Goal: Task Accomplishment & Management: Use online tool/utility

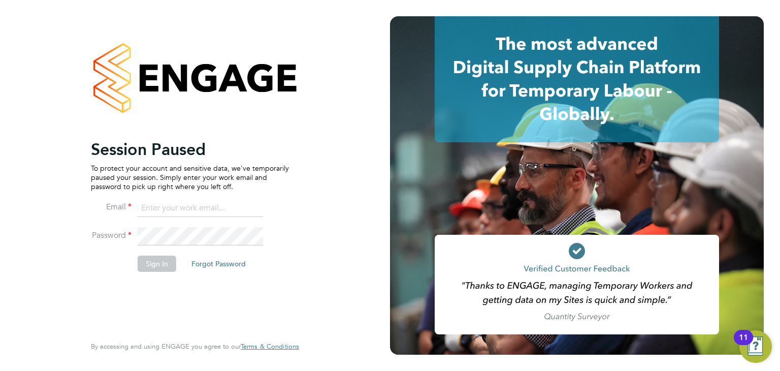
click at [187, 211] on input at bounding box center [200, 208] width 125 height 18
type input "chloe.harding@txmrecruit.co.uk"
click at [159, 261] on button "Sign In" at bounding box center [157, 263] width 39 height 16
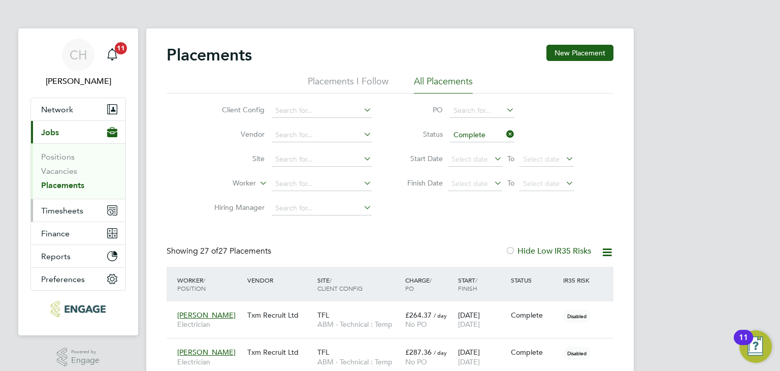
click at [66, 210] on span "Timesheets" at bounding box center [62, 211] width 42 height 10
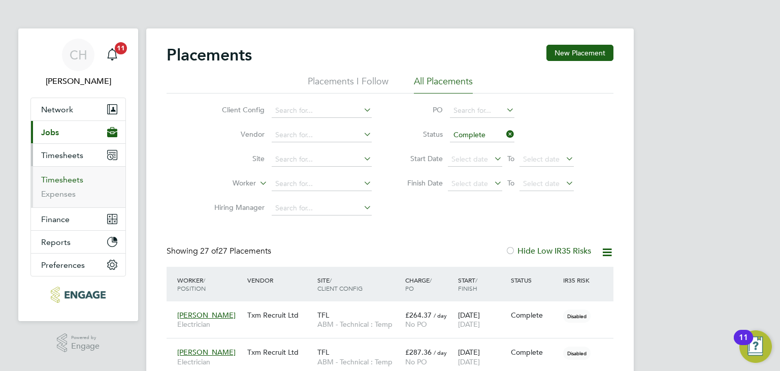
click at [57, 175] on link "Timesheets" at bounding box center [62, 180] width 42 height 10
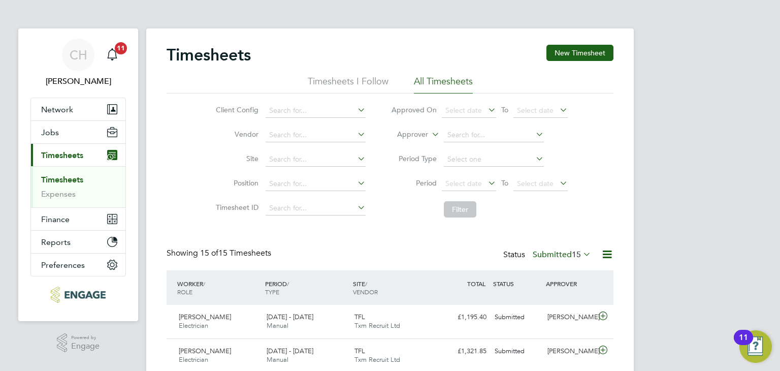
click at [566, 254] on label "Submitted 15" at bounding box center [561, 254] width 58 height 10
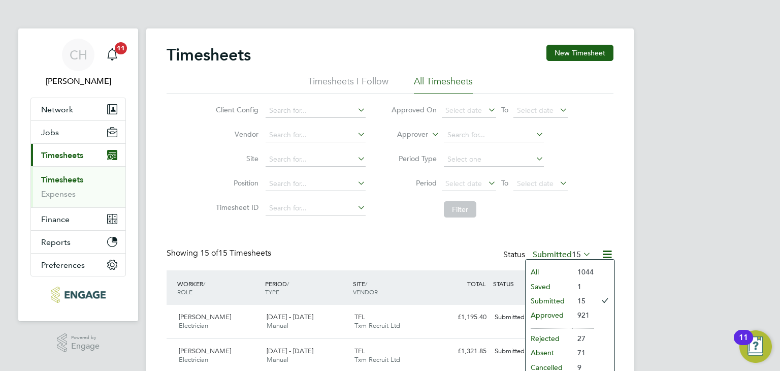
click at [554, 281] on li "Saved" at bounding box center [548, 286] width 47 height 14
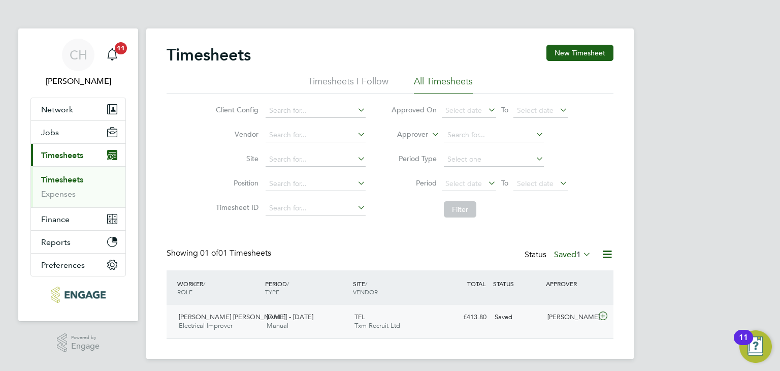
click at [533, 322] on div "Saved" at bounding box center [516, 317] width 53 height 17
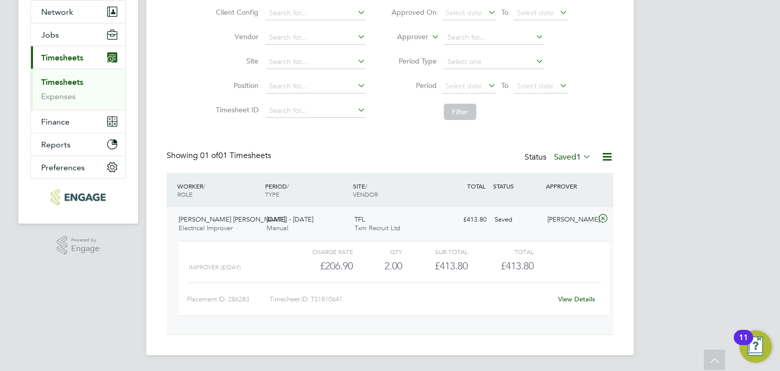
click at [569, 300] on link "View Details" at bounding box center [576, 298] width 37 height 9
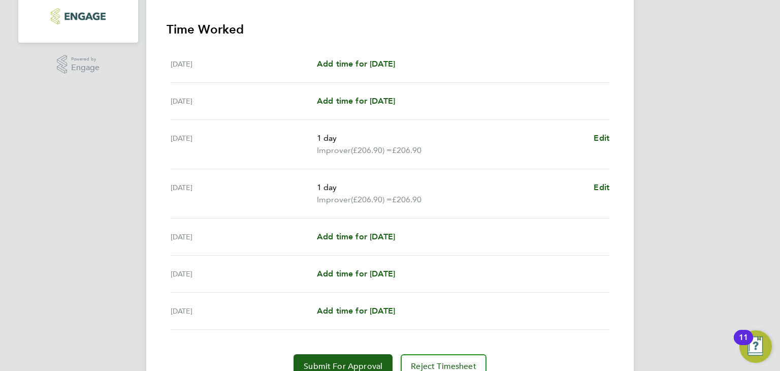
scroll to position [305, 0]
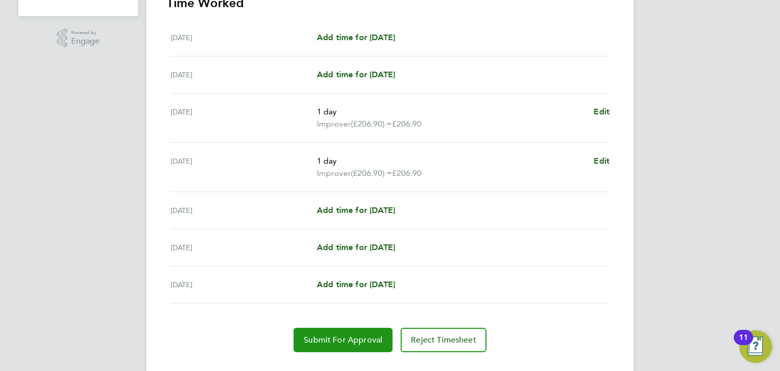
click at [337, 331] on button "Submit For Approval" at bounding box center [342, 339] width 99 height 24
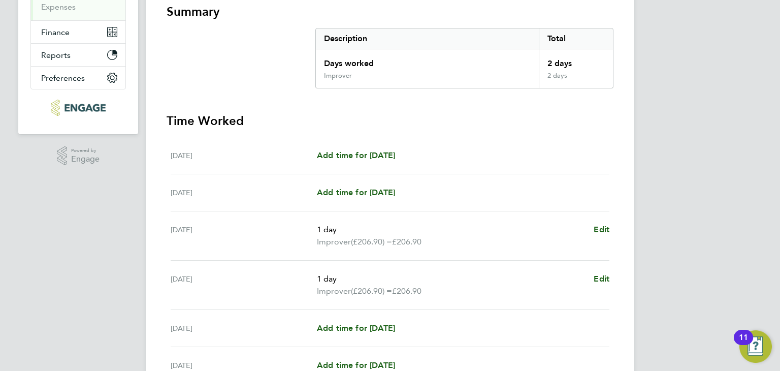
scroll to position [0, 0]
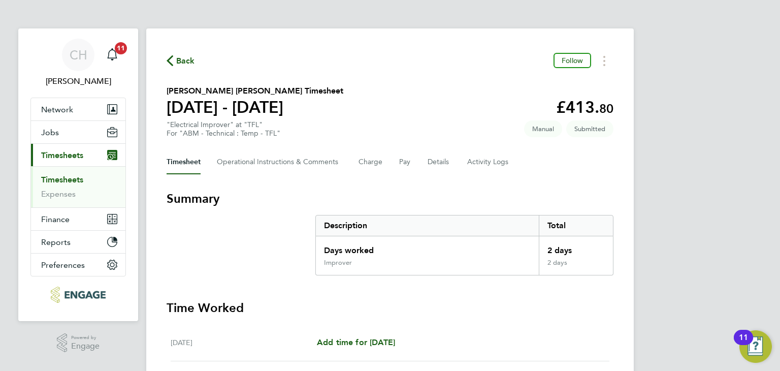
click at [61, 177] on link "Timesheets" at bounding box center [62, 180] width 42 height 10
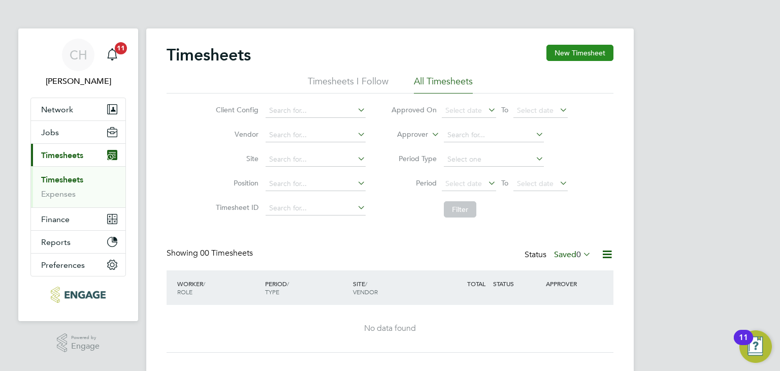
click at [580, 49] on button "New Timesheet" at bounding box center [579, 53] width 67 height 16
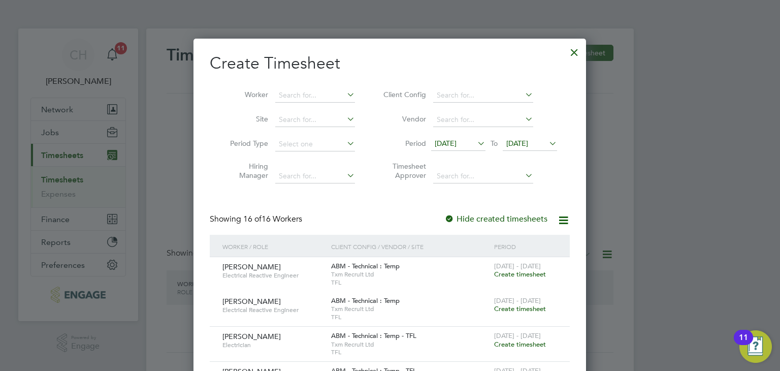
click at [557, 217] on icon at bounding box center [563, 220] width 13 height 13
click at [575, 50] on div at bounding box center [574, 50] width 18 height 18
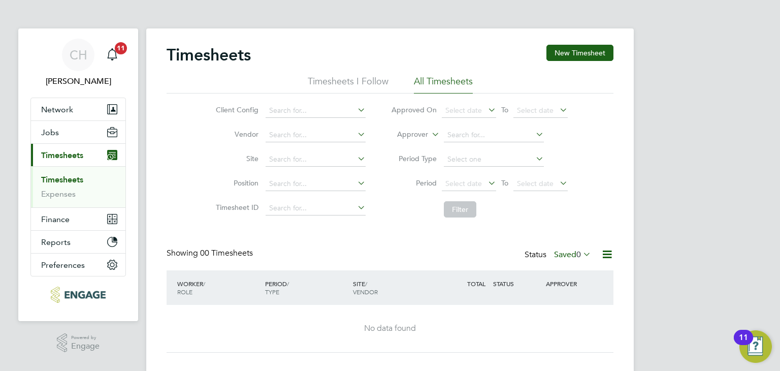
click at [558, 265] on div "Showing 00 Timesheets Status Saved 0" at bounding box center [389, 259] width 447 height 22
click at [564, 255] on label "Saved 0" at bounding box center [572, 254] width 37 height 10
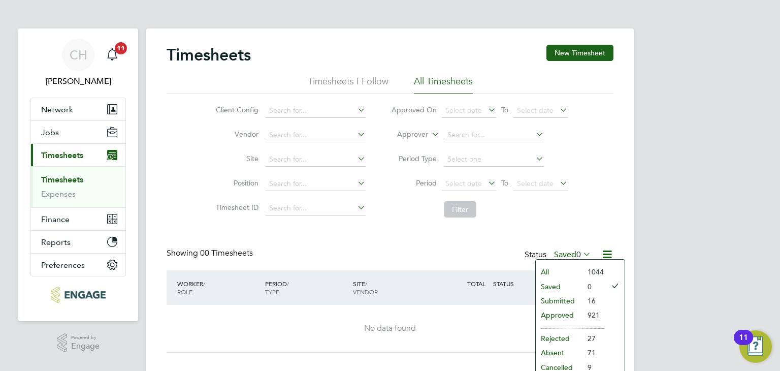
scroll to position [18, 0]
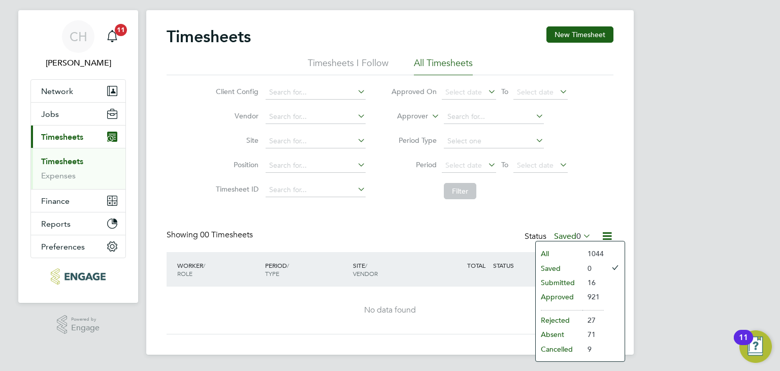
click at [564, 277] on li "Submitted" at bounding box center [558, 282] width 47 height 14
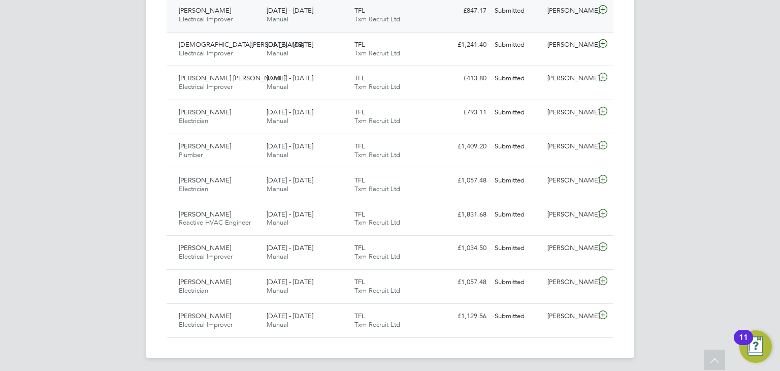
scroll to position [512, 0]
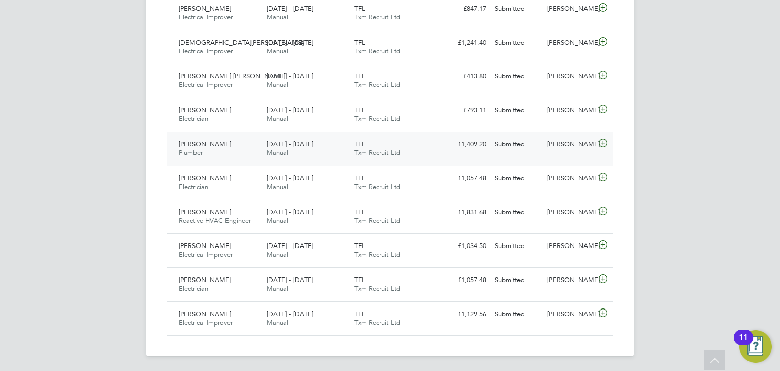
click at [448, 159] on div "Anthony Stanton Plumber 25 - 31 Aug 2025 25 - 31 Aug 2025 Manual TFL Txm Recrui…" at bounding box center [389, 148] width 447 height 34
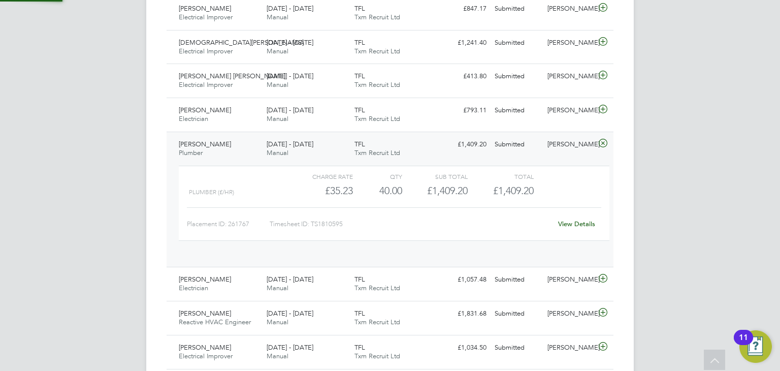
scroll to position [17, 98]
